Goal: Task Accomplishment & Management: Use online tool/utility

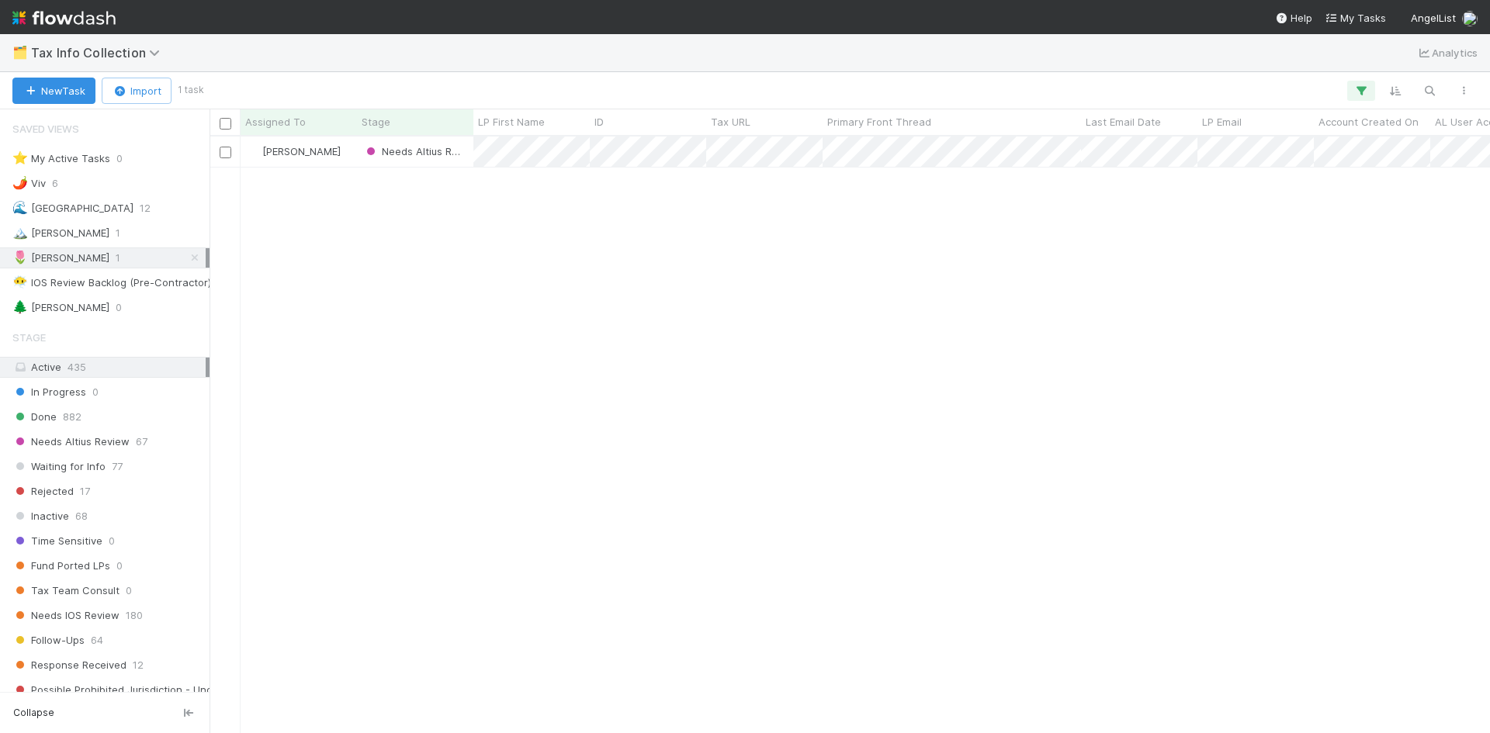
scroll to position [12, 12]
click at [187, 255] on icon at bounding box center [195, 258] width 16 height 10
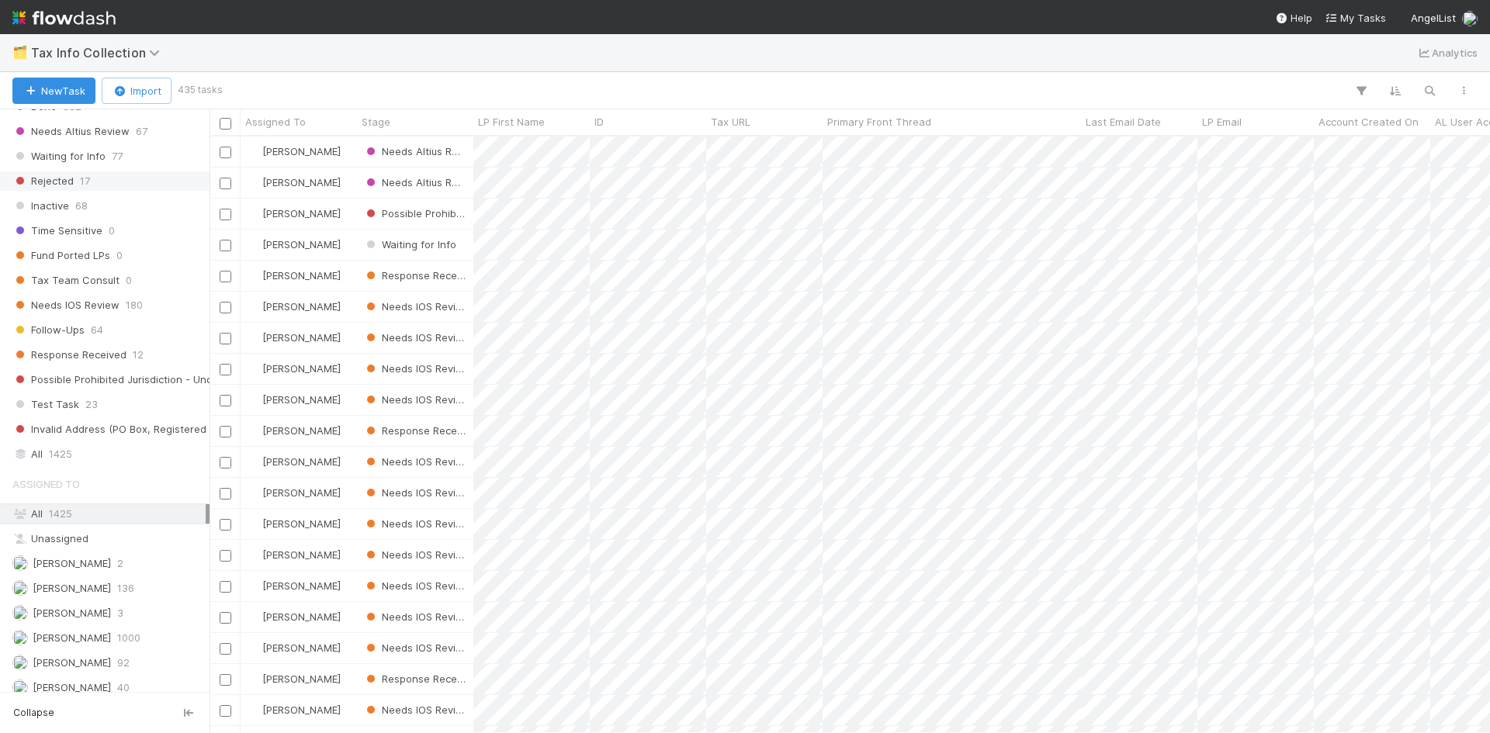
scroll to position [345, 0]
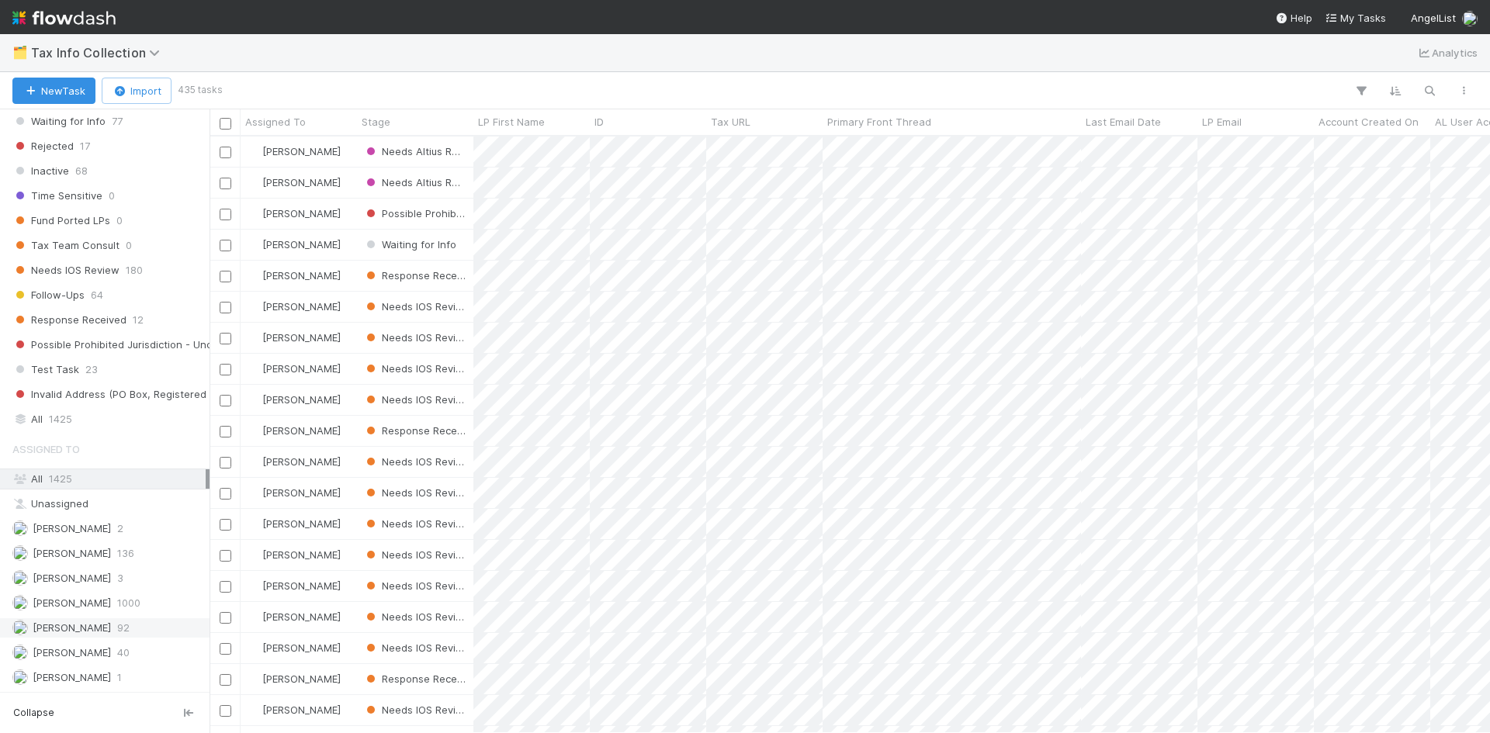
click at [106, 627] on div "[PERSON_NAME] 92" at bounding box center [108, 627] width 193 height 19
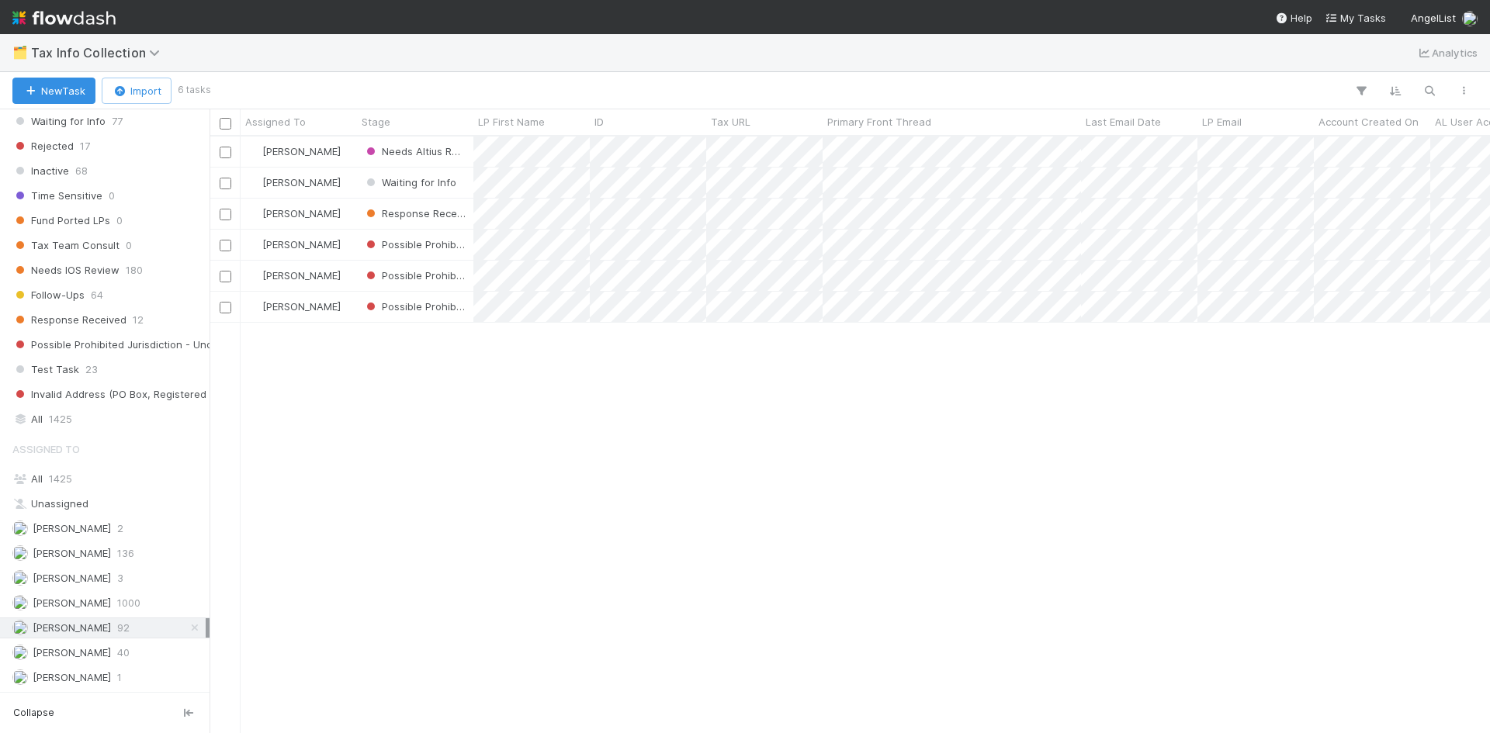
scroll to position [585, 1269]
click at [586, 419] on div "[PERSON_NAME] Needs Altius Review 0 1 [DATE] 10:42:17 PM [DATE] 10:50:05 PM [PE…" at bounding box center [849, 435] width 1280 height 596
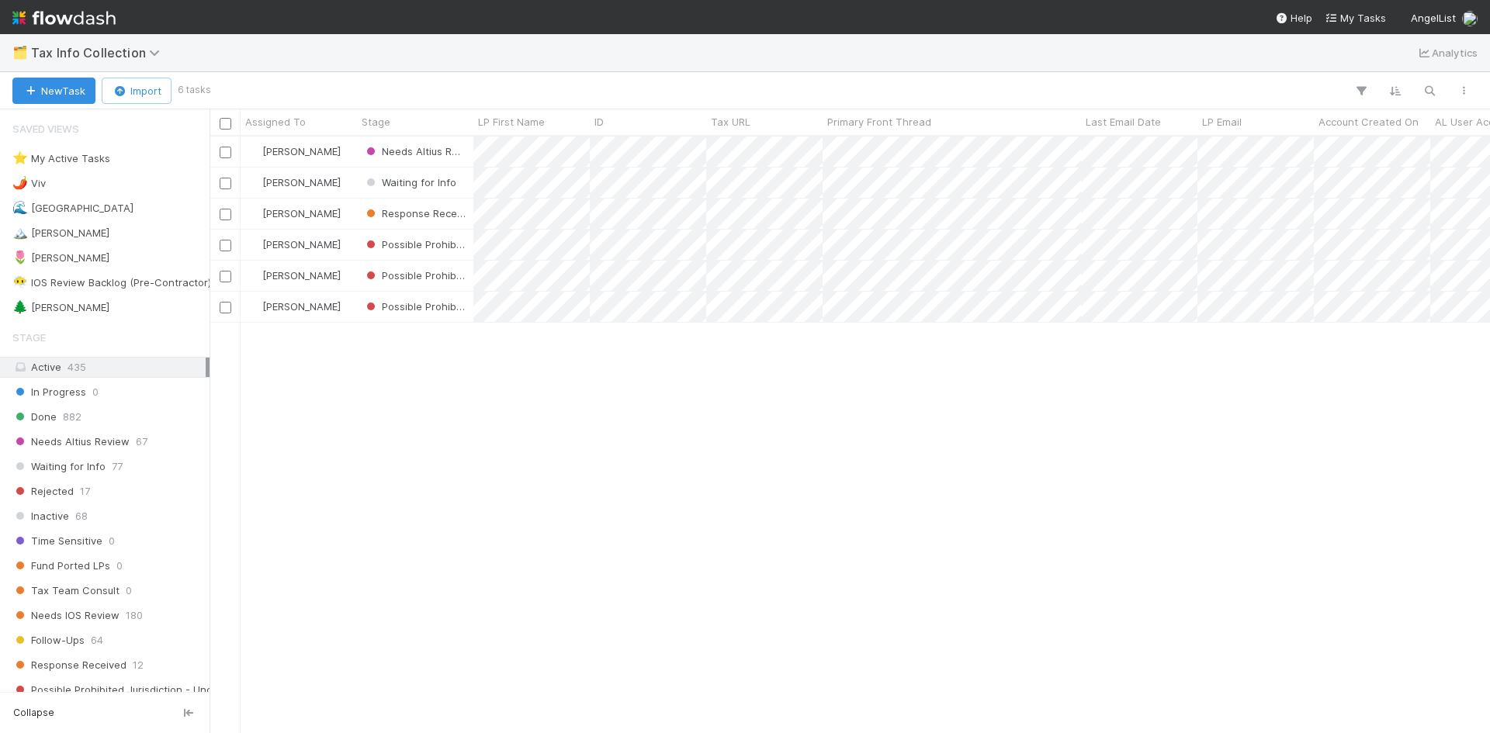
scroll to position [585, 1269]
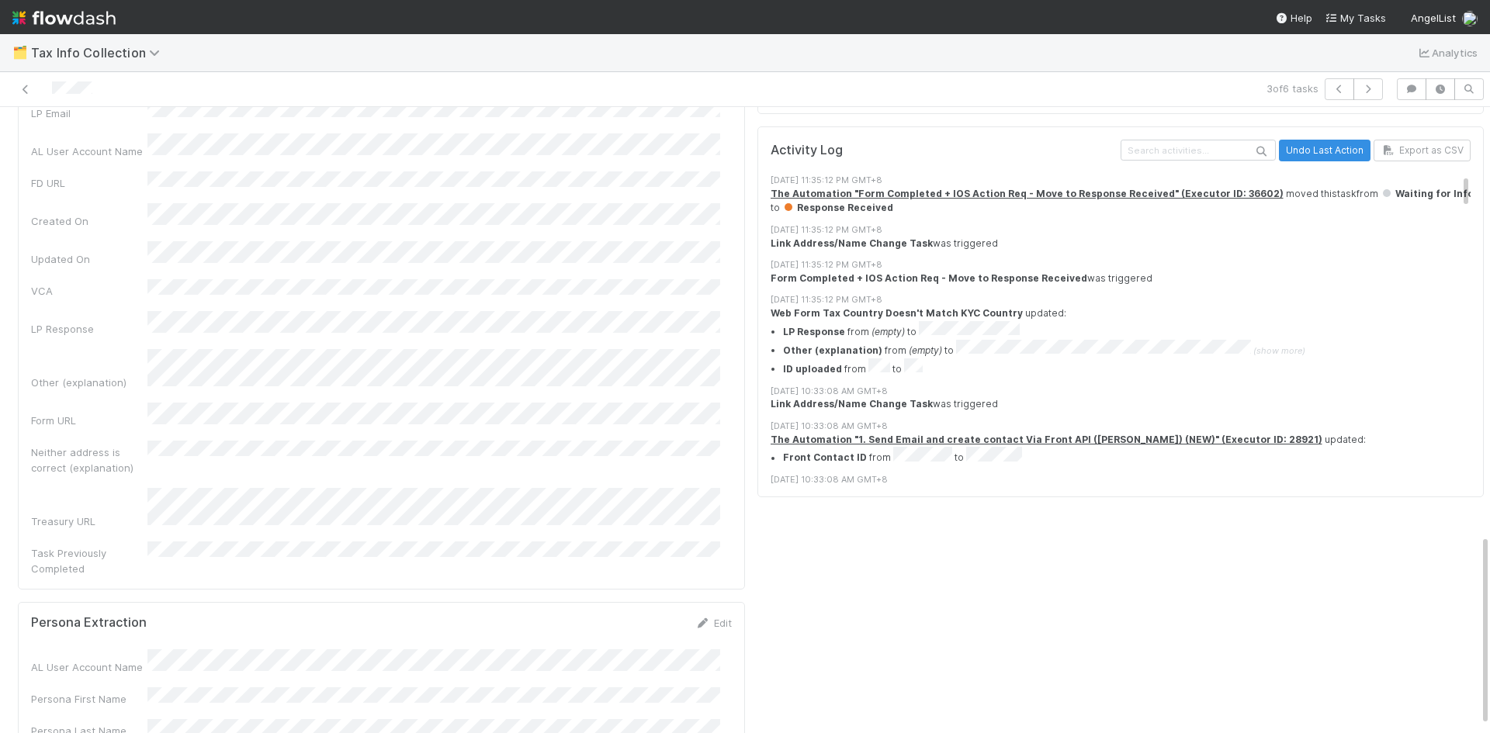
scroll to position [1419, 0]
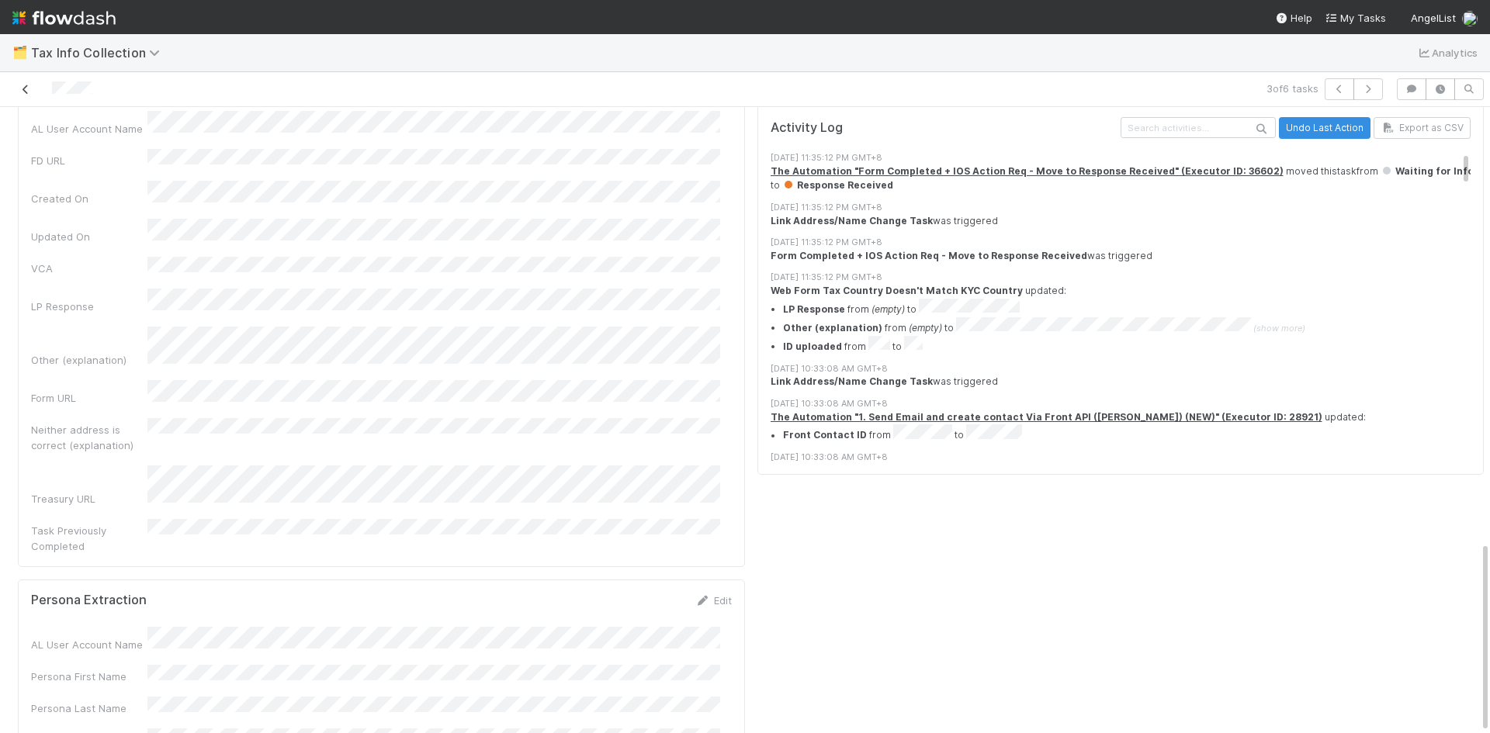
click at [22, 85] on icon at bounding box center [26, 90] width 16 height 10
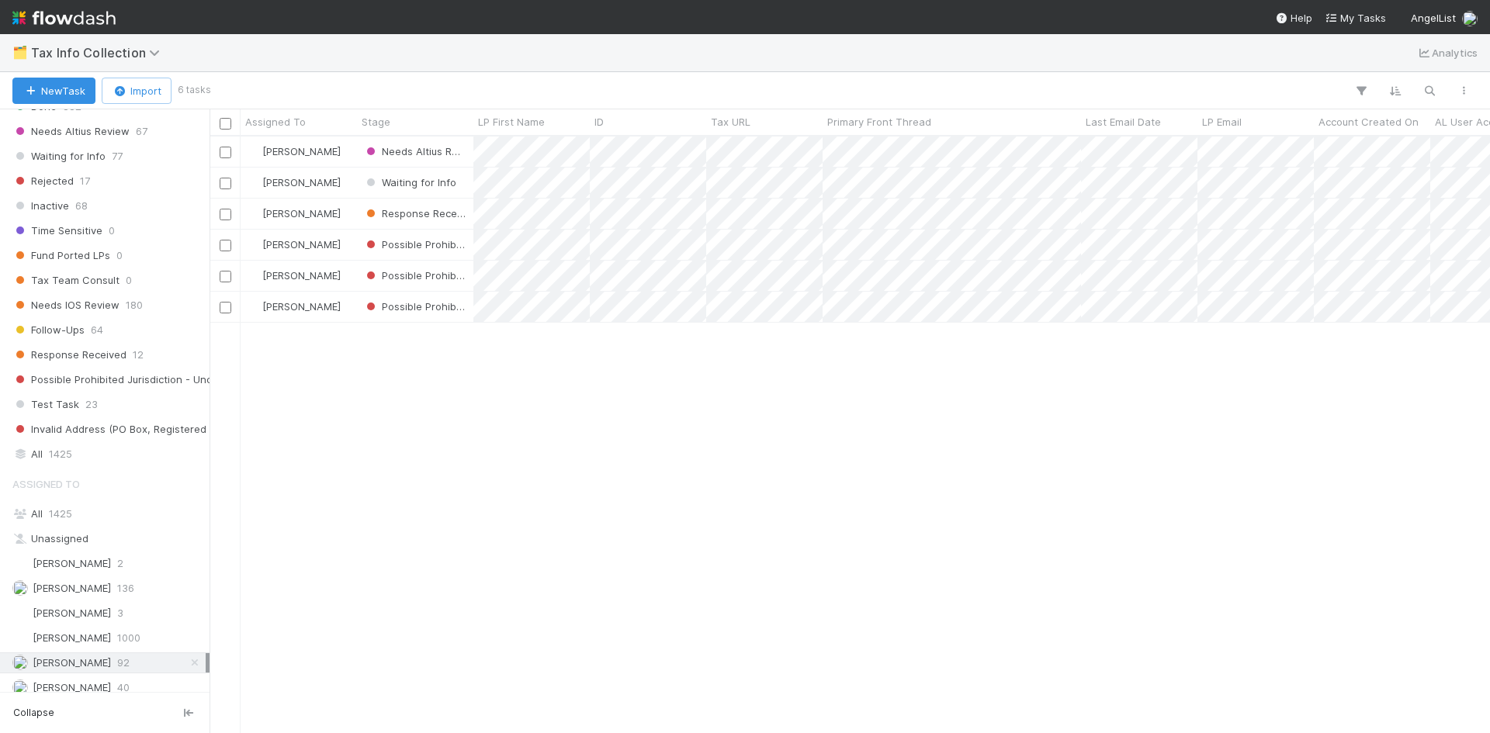
scroll to position [345, 0]
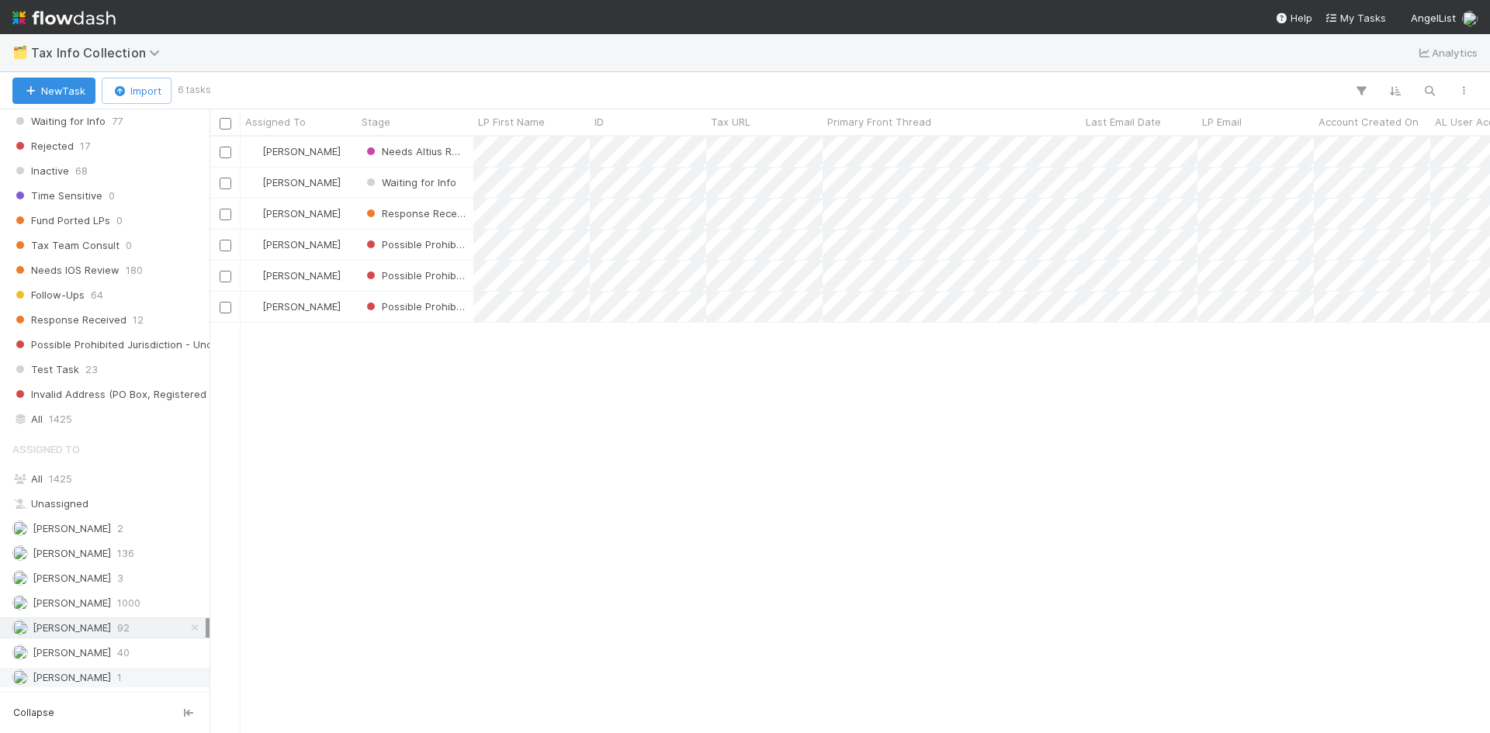
click at [114, 677] on div "[PERSON_NAME] VI 1" at bounding box center [108, 677] width 193 height 19
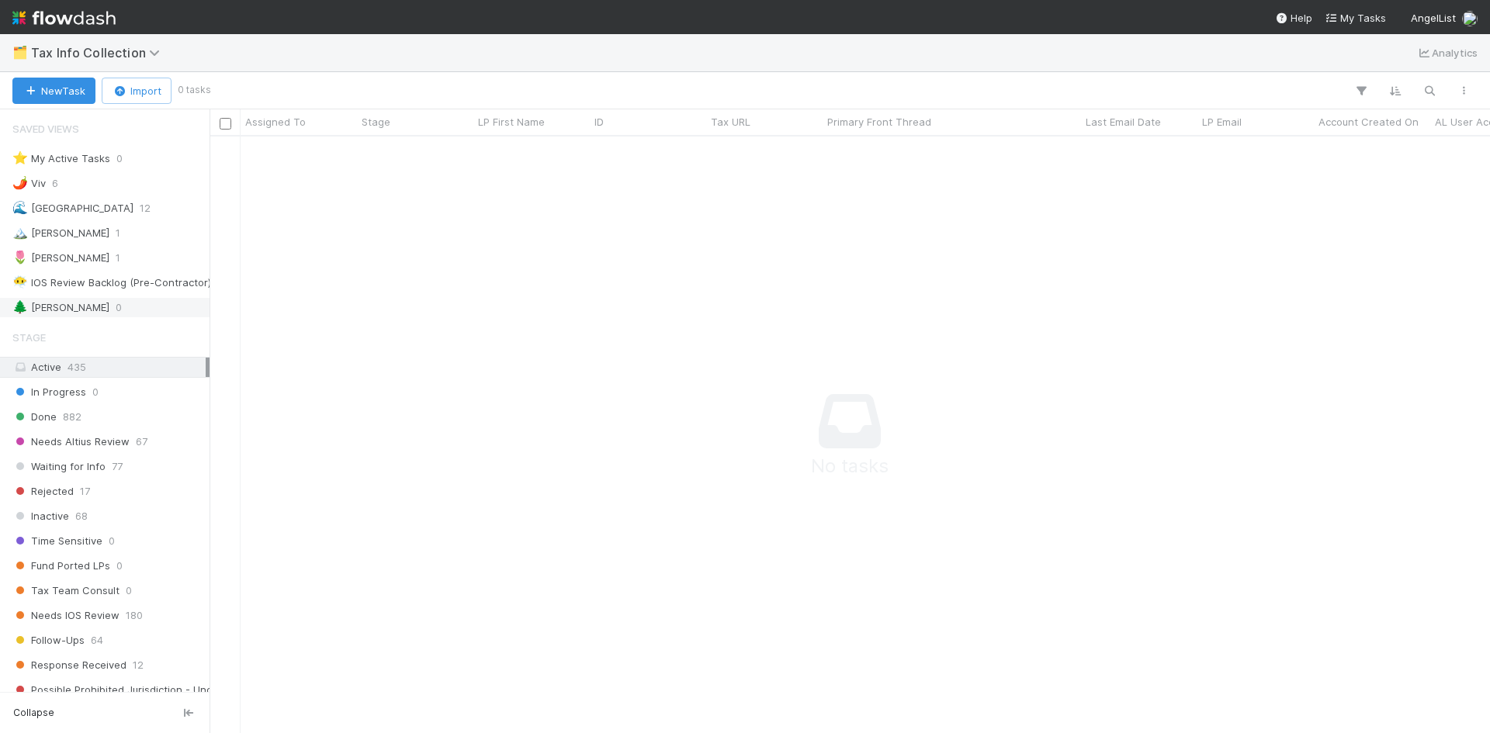
click at [116, 299] on span "0" at bounding box center [119, 307] width 6 height 19
click at [149, 49] on icon at bounding box center [157, 53] width 16 height 12
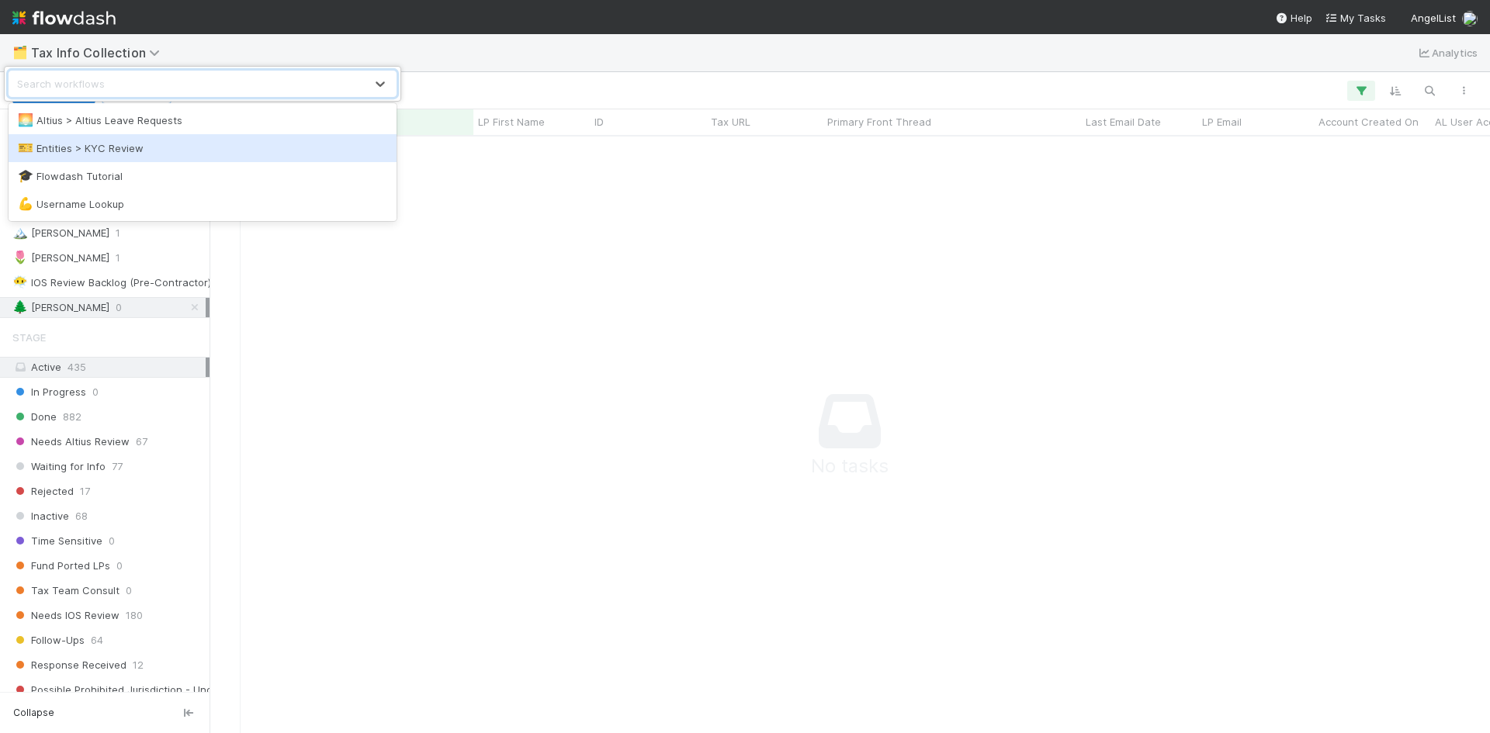
click at [123, 148] on div "🎫 Entities > KYC Review" at bounding box center [202, 148] width 369 height 16
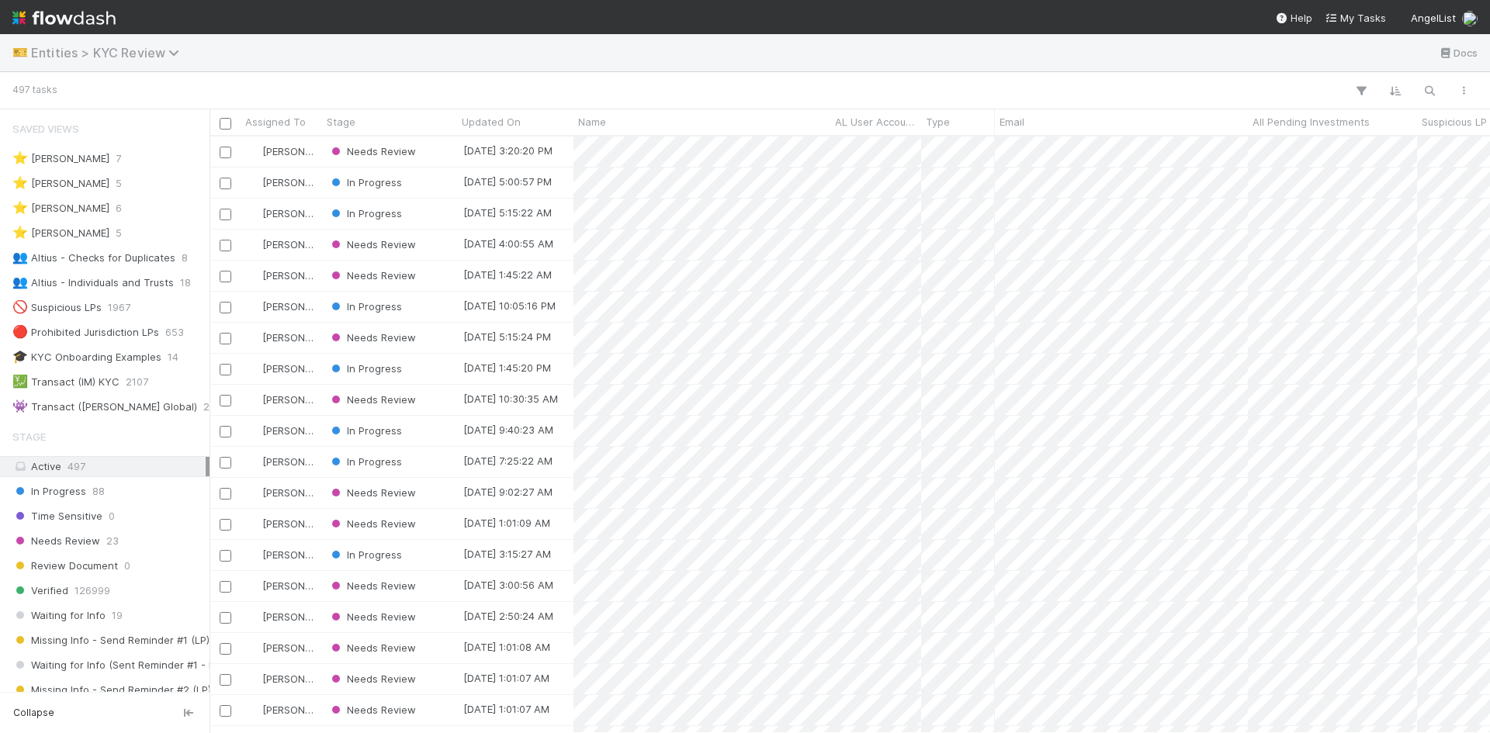
click at [59, 54] on span "Entities > KYC Review" at bounding box center [109, 53] width 156 height 16
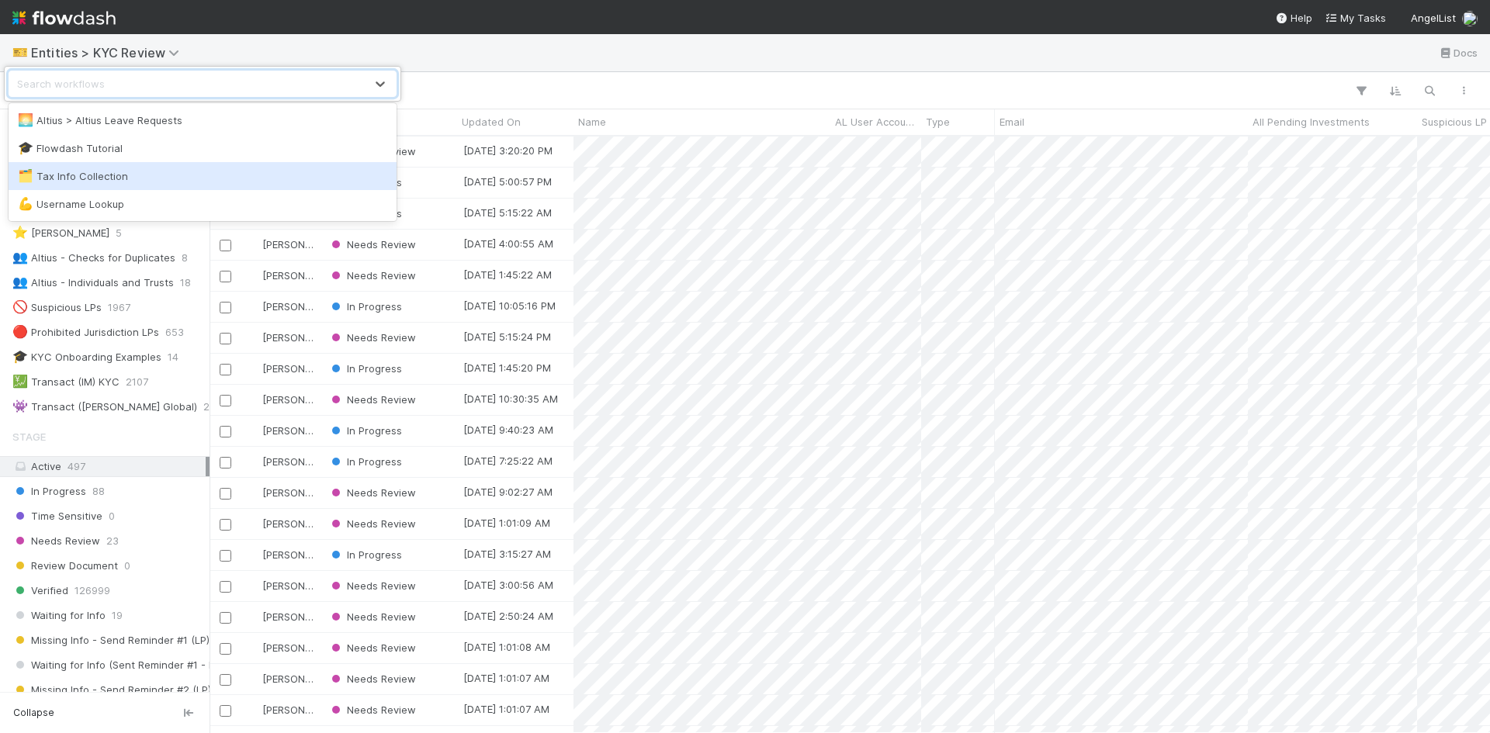
click at [100, 181] on div "🗂️ Tax Info Collection" at bounding box center [202, 176] width 369 height 16
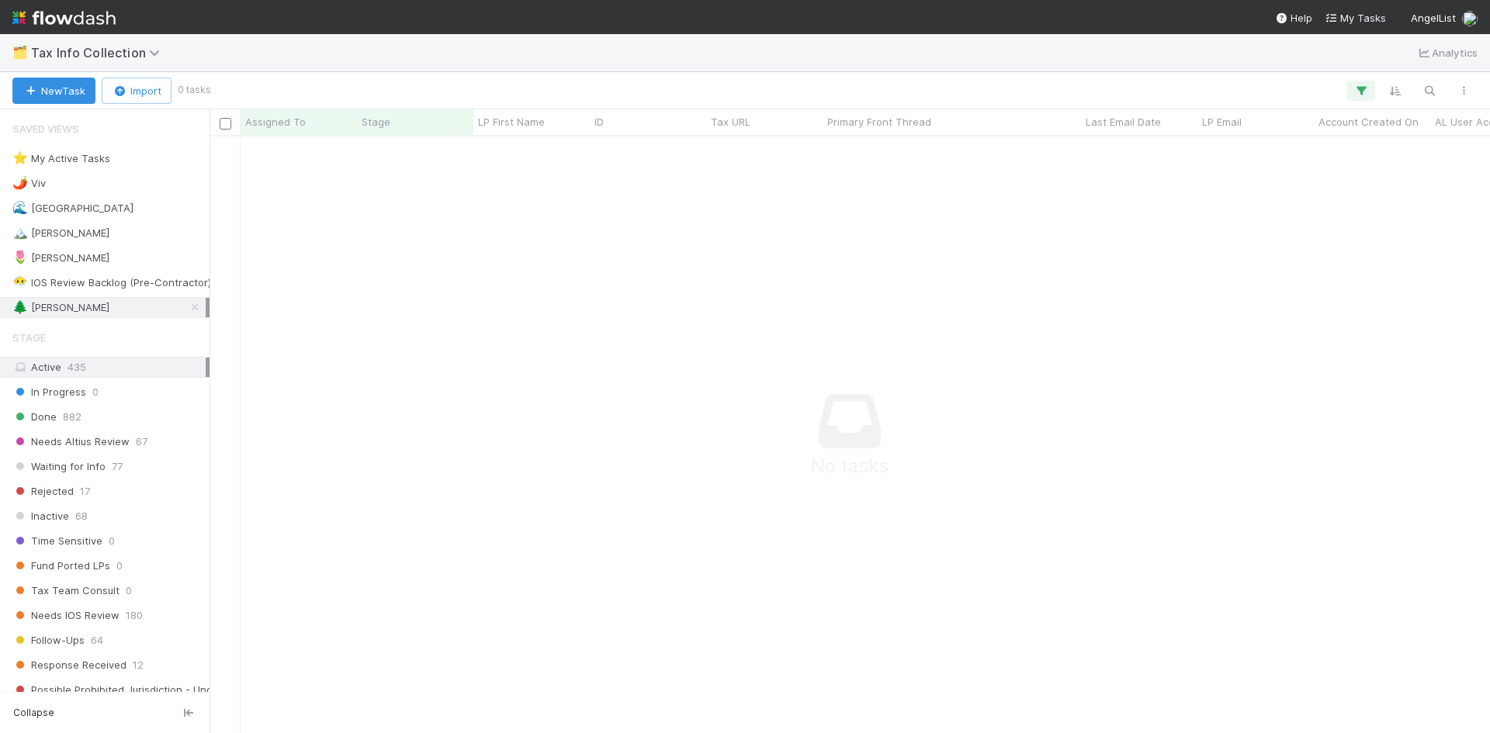
scroll to position [573, 1269]
click at [71, 421] on span "882" at bounding box center [72, 416] width 19 height 19
click at [187, 310] on icon at bounding box center [195, 308] width 16 height 10
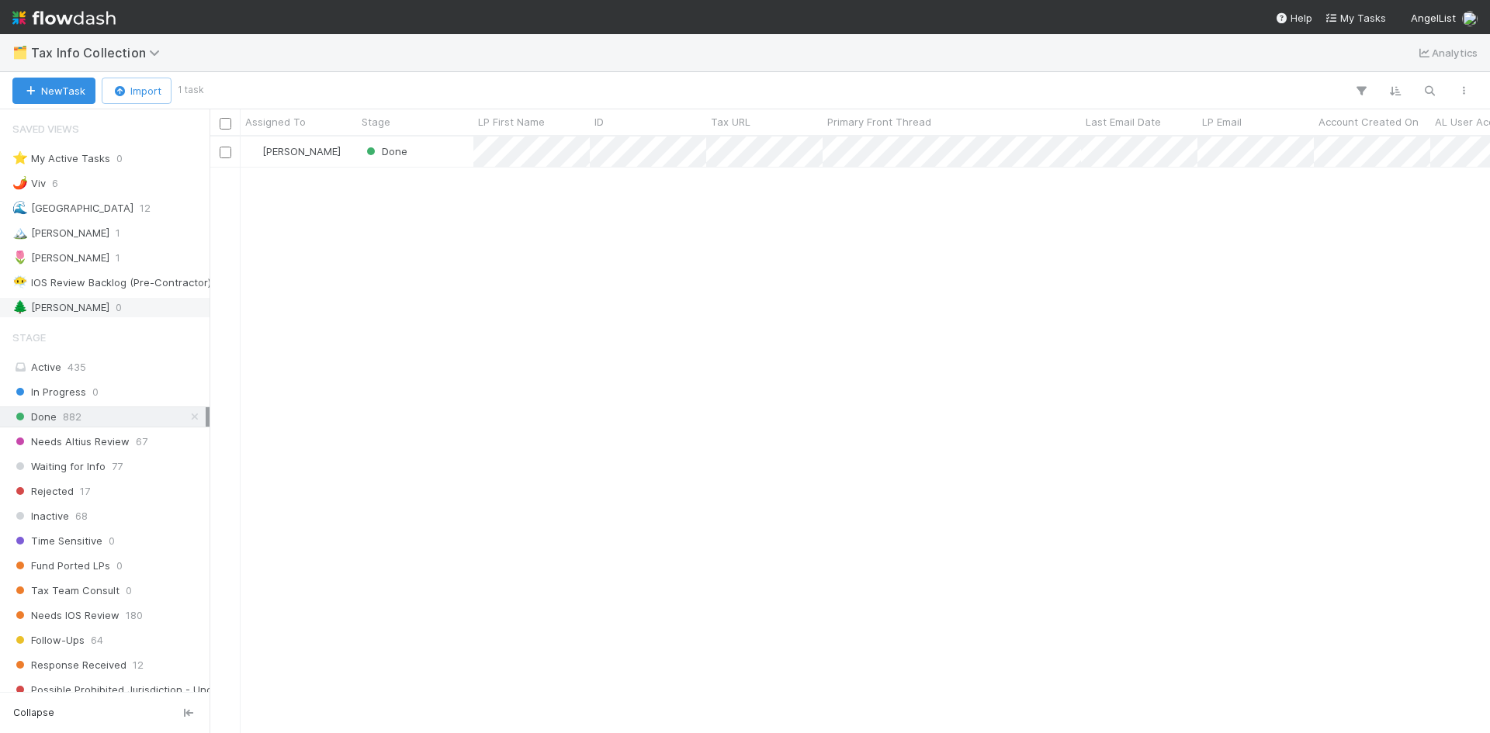
scroll to position [585, 1269]
click at [85, 414] on div "Done 882" at bounding box center [108, 416] width 193 height 19
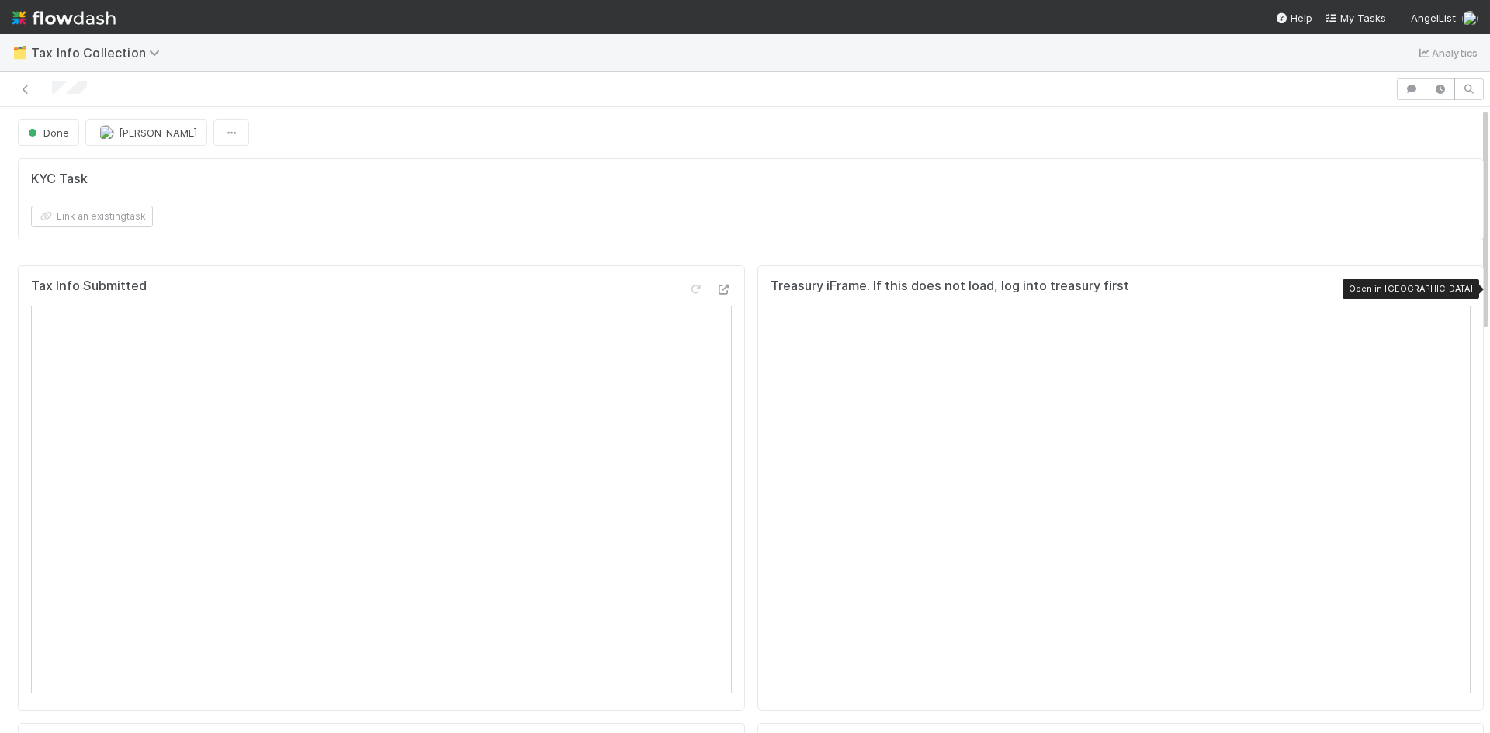
click at [1455, 285] on icon at bounding box center [1463, 290] width 16 height 10
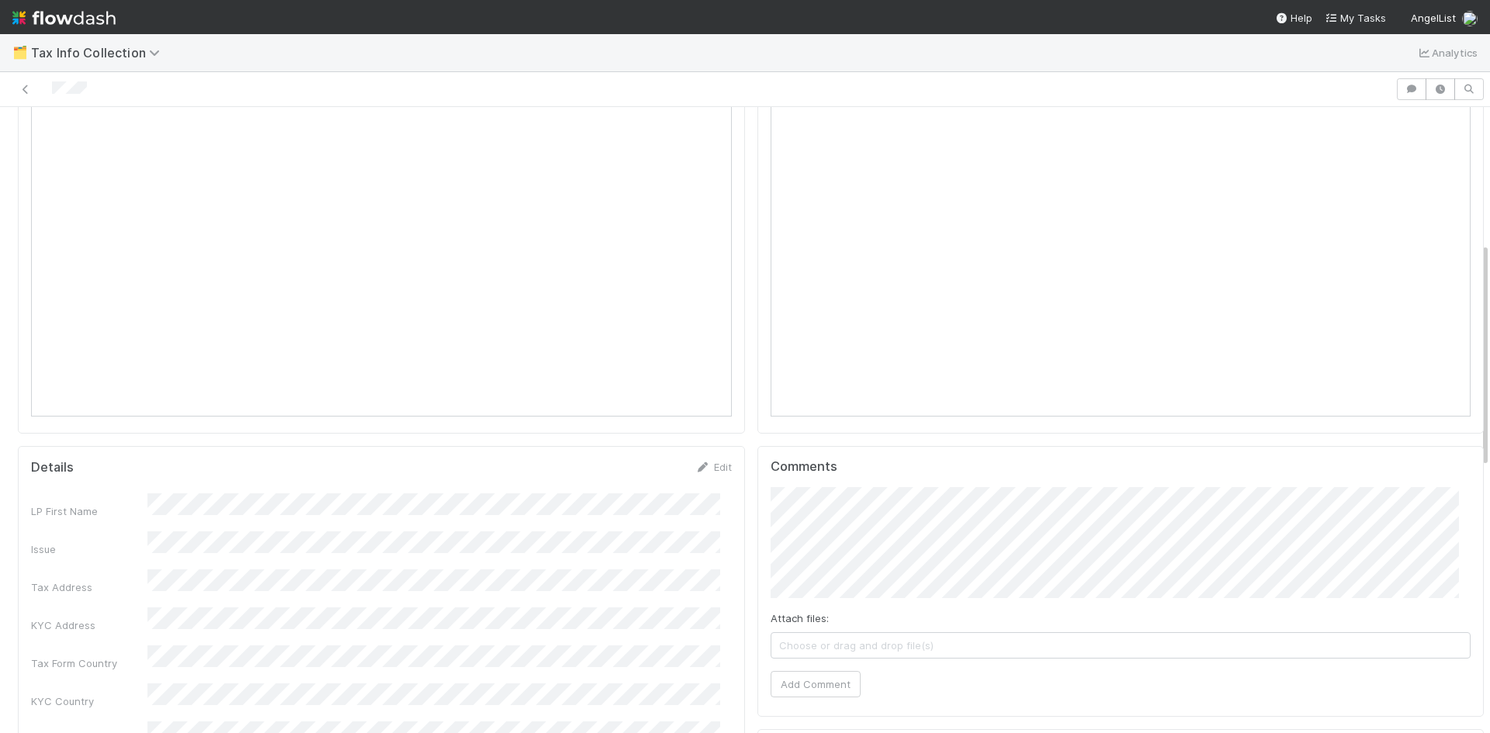
scroll to position [155, 0]
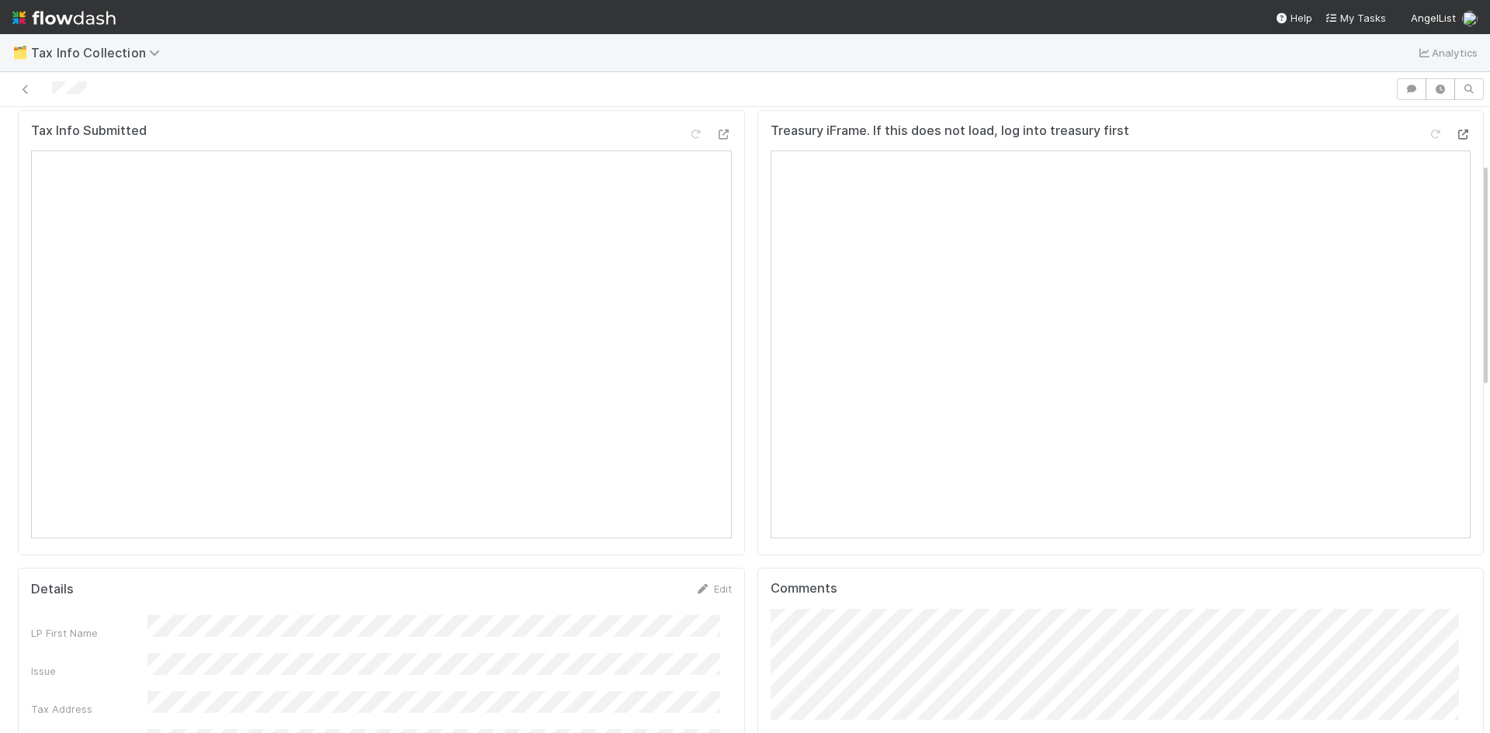
click at [1443, 123] on div "Treasury iFrame. If this does not load, log into treasury first Open in [GEOGRA…" at bounding box center [1120, 137] width 701 height 28
click at [1455, 130] on icon at bounding box center [1463, 135] width 16 height 10
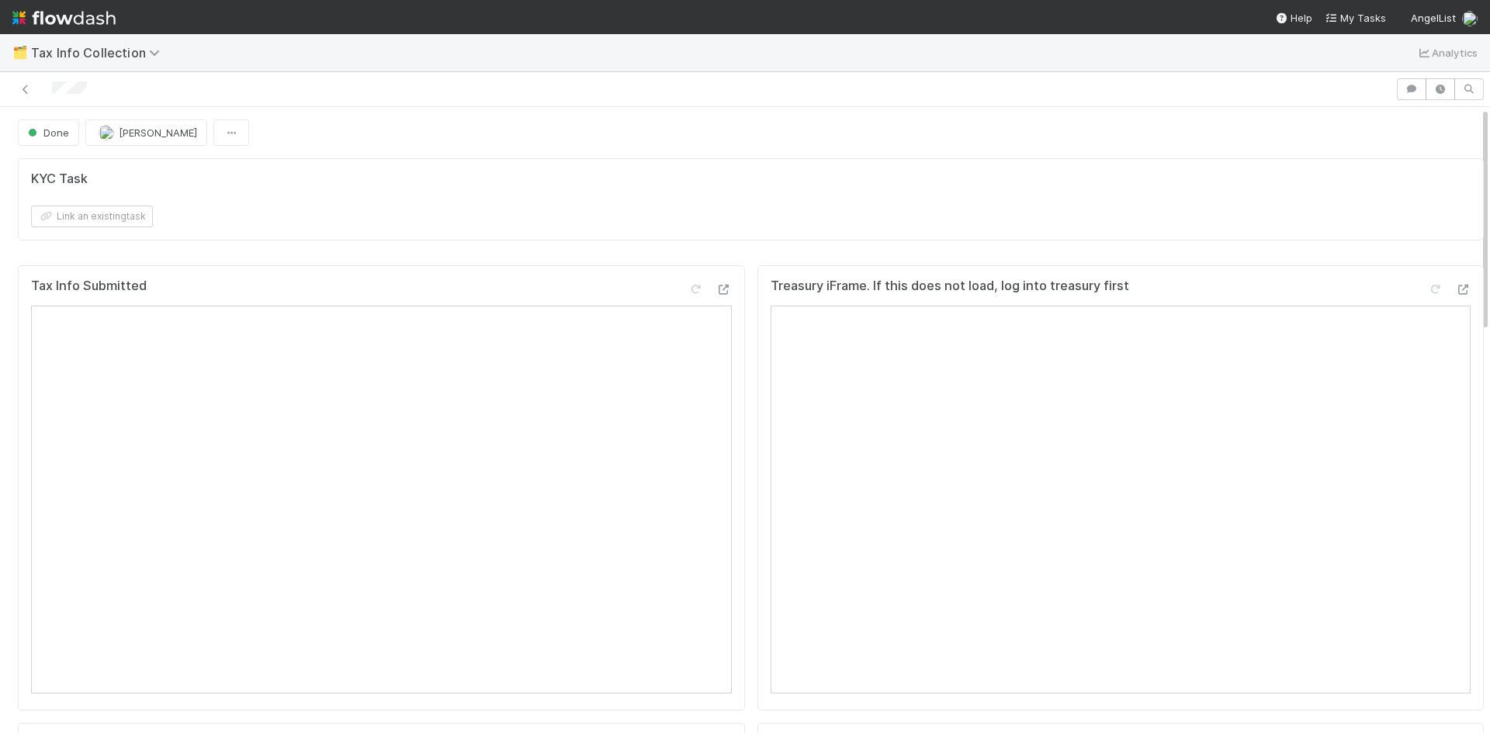
scroll to position [0, 0]
